Goal: Find specific page/section: Find specific page/section

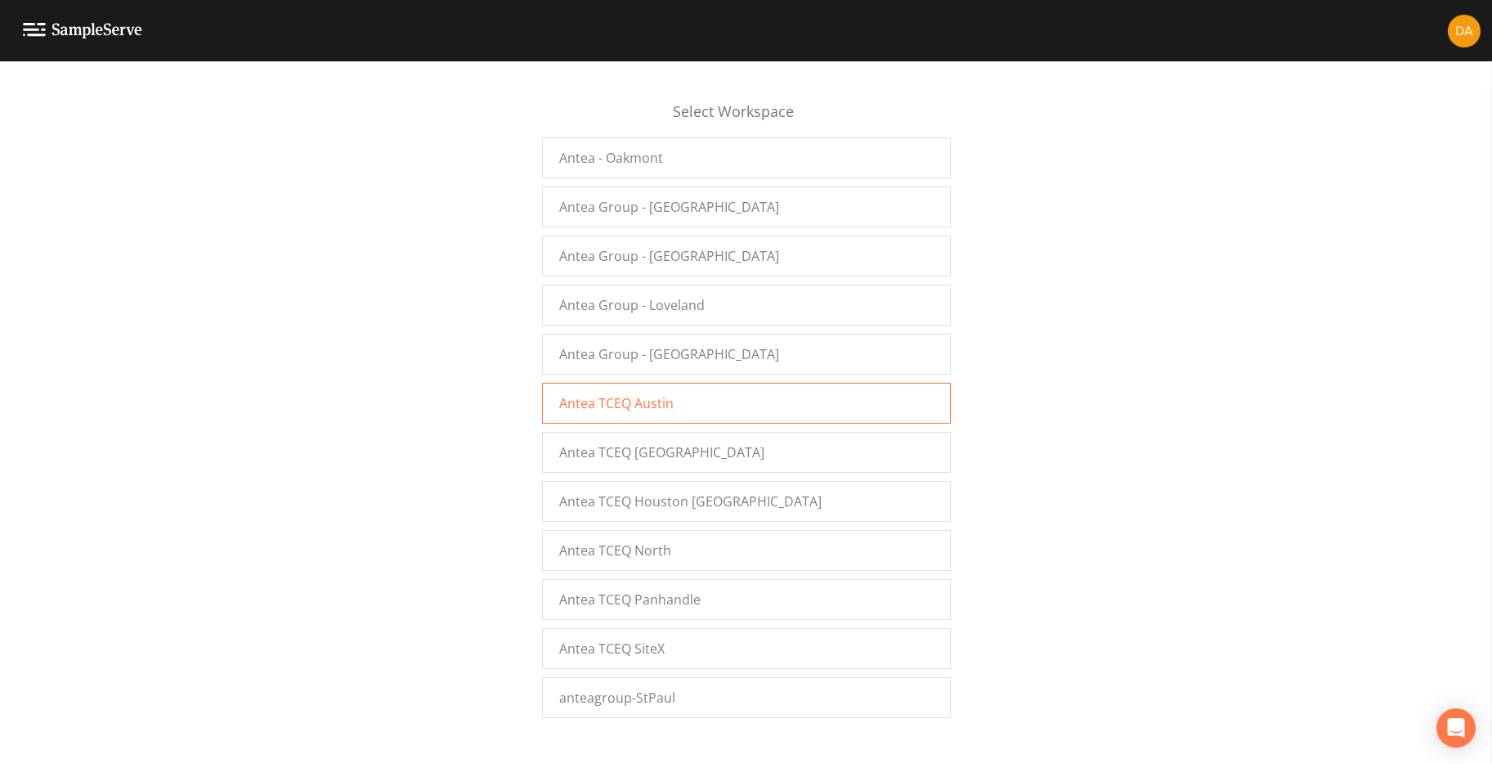
click at [675, 398] on div "Antea TCEQ Austin" at bounding box center [746, 403] width 409 height 41
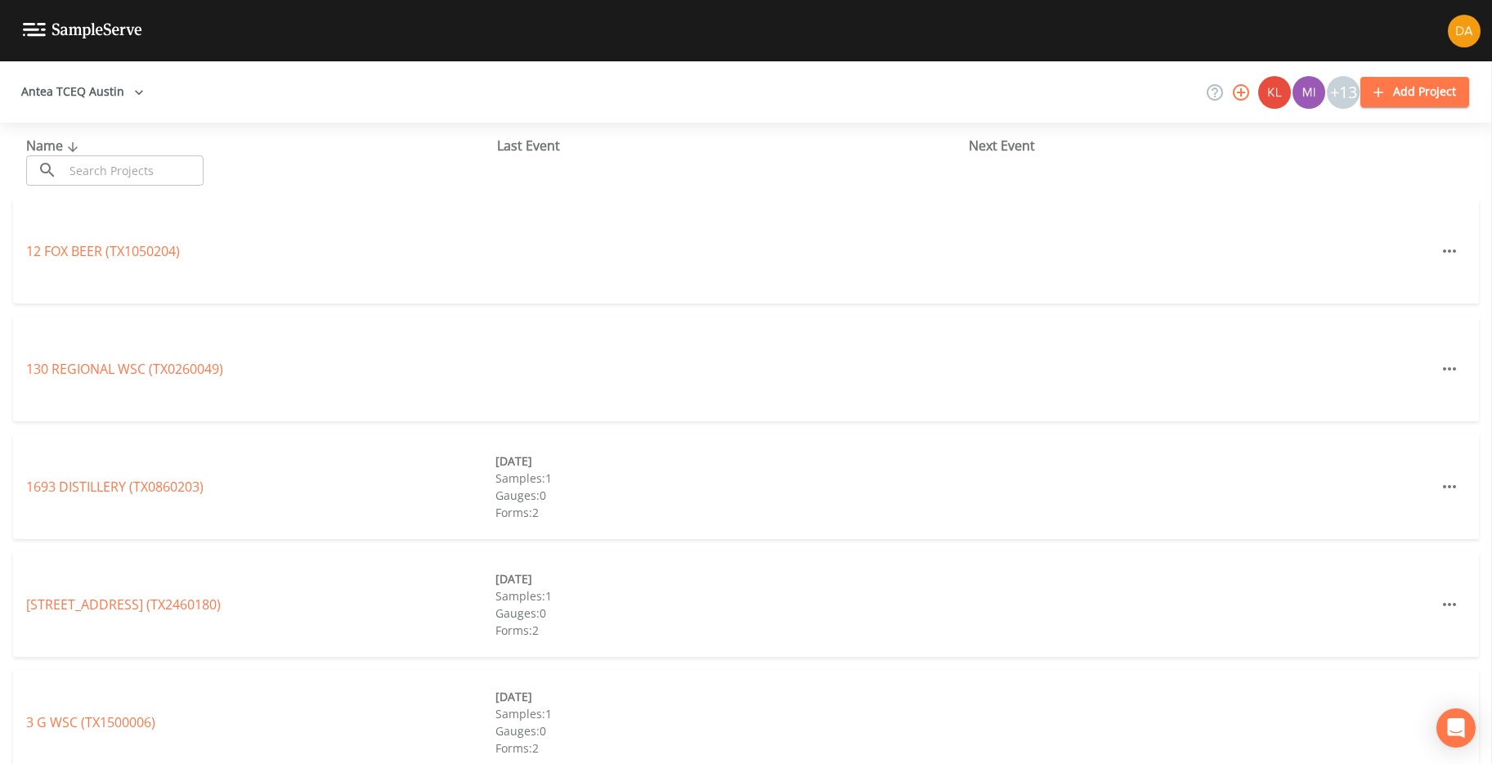
click at [126, 482] on link "1693 DISTILLERY (TX0860203)" at bounding box center [114, 487] width 177 height 18
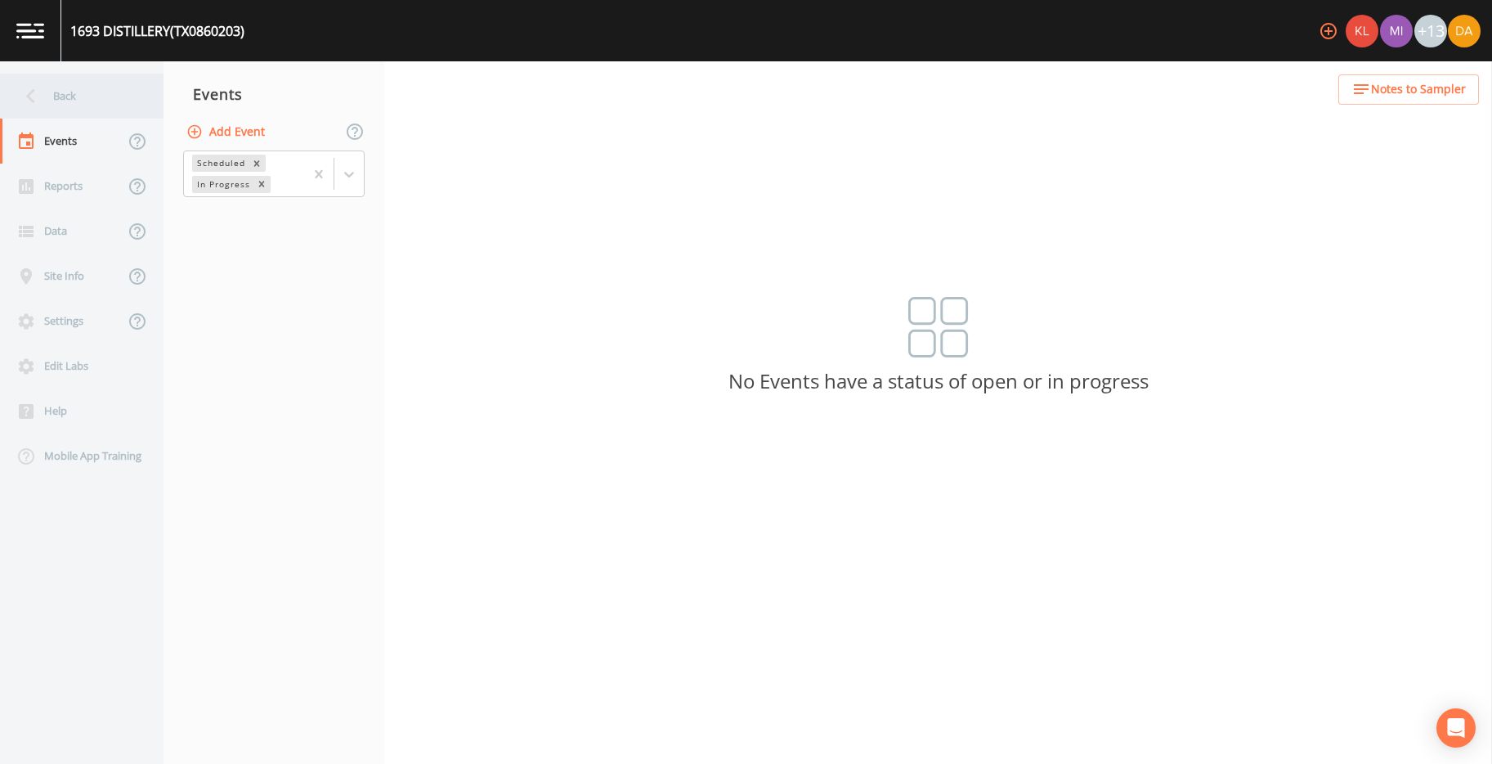
click at [64, 99] on div "Back" at bounding box center [73, 96] width 147 height 45
